Goal: Task Accomplishment & Management: Complete application form

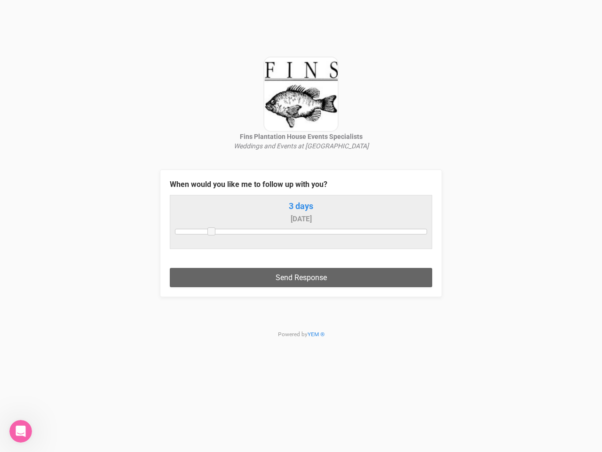
click at [301, 179] on legend "When would you like me to follow up with you?" at bounding box center [301, 184] width 263 height 11
click at [301, 177] on div "When would you like me to follow up with you? 3 days [DATE] Send Response" at bounding box center [301, 233] width 282 height 128
click at [301, 167] on form "Fins Plantation House Events Specialists Weddings and Events at [GEOGRAPHIC_DAT…" at bounding box center [301, 167] width 282 height 259
click at [301, 231] on div at bounding box center [301, 231] width 252 height 5
click at [301, 277] on button "Send Response" at bounding box center [301, 277] width 263 height 19
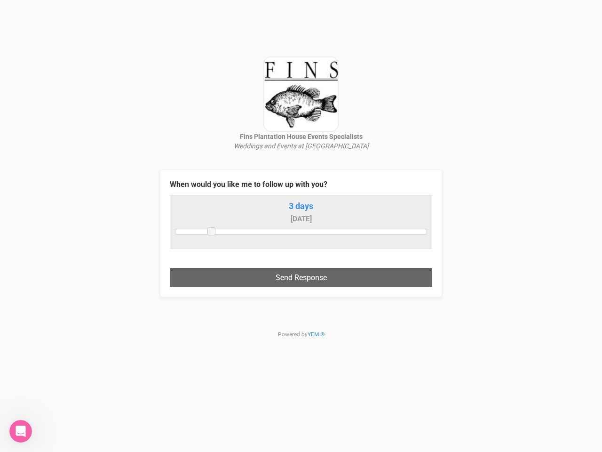
click at [21, 431] on icon "Open Intercom Messenger" at bounding box center [21, 432] width 16 height 16
